Goal: Find specific page/section: Find specific page/section

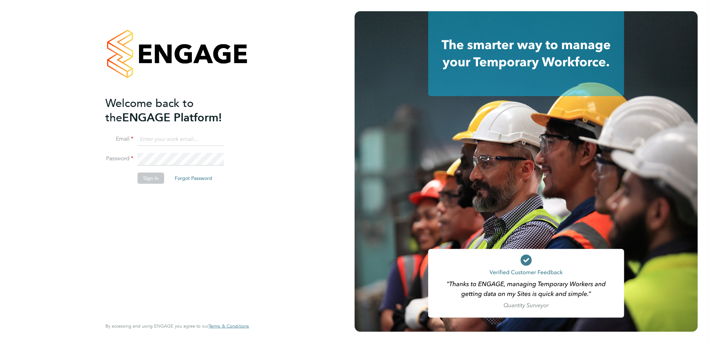
type input "steven.south@mclarenresourcing.co.uk"
click at [148, 179] on button "Sign In" at bounding box center [151, 177] width 27 height 11
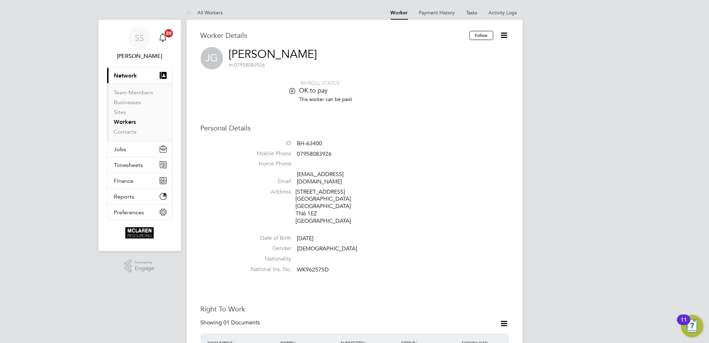
click at [127, 123] on link "Workers" at bounding box center [125, 121] width 22 height 7
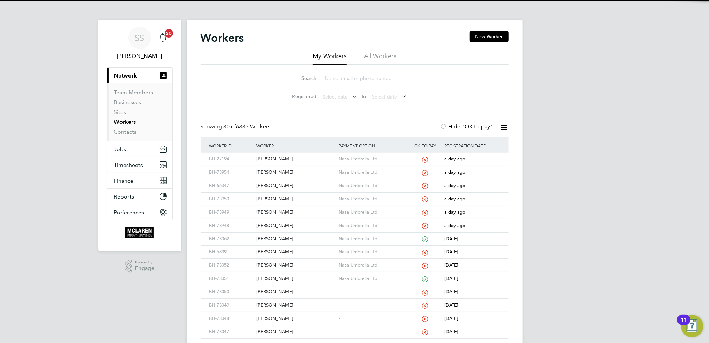
click at [353, 76] on input at bounding box center [373, 78] width 102 height 14
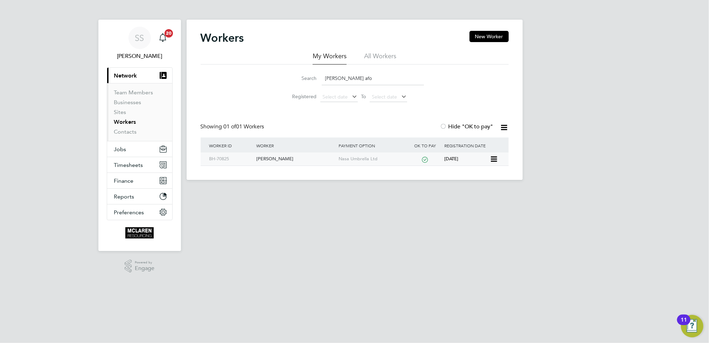
type input "[PERSON_NAME] afo"
click at [282, 157] on div "[PERSON_NAME]" at bounding box center [296, 158] width 82 height 13
